Goal: Task Accomplishment & Management: Use online tool/utility

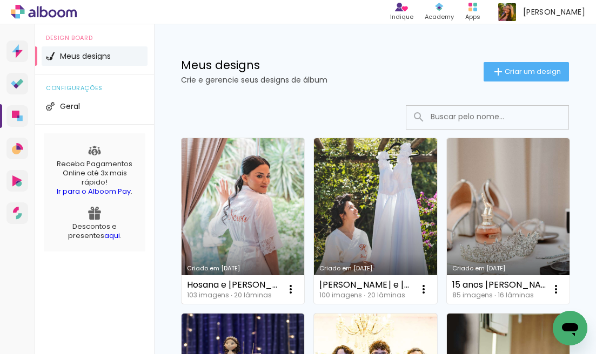
click at [248, 212] on link "Criado em [DATE]" at bounding box center [242, 221] width 123 height 166
